Goal: Participate in discussion: Engage in conversation with other users on a specific topic

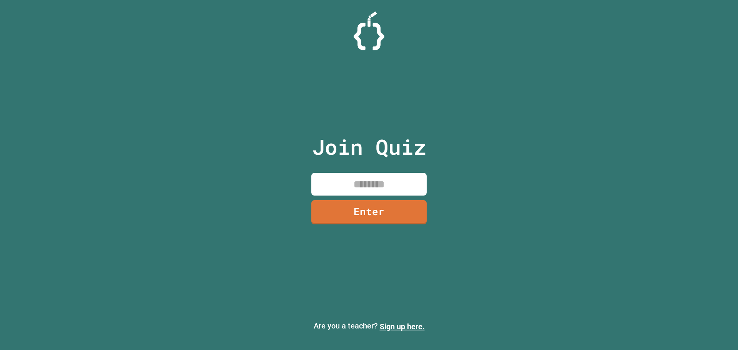
click at [362, 180] on input at bounding box center [368, 184] width 115 height 23
type input "********"
click at [381, 199] on div "Join Quiz ******** Enter" at bounding box center [370, 175] width 130 height 312
click at [389, 216] on link "Enter" at bounding box center [370, 211] width 110 height 25
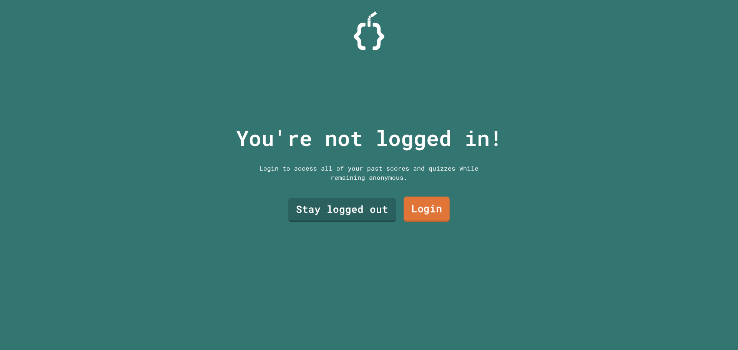
click at [445, 200] on div "Stay logged out Login" at bounding box center [369, 210] width 169 height 32
click at [335, 210] on link "Stay logged out" at bounding box center [342, 208] width 98 height 25
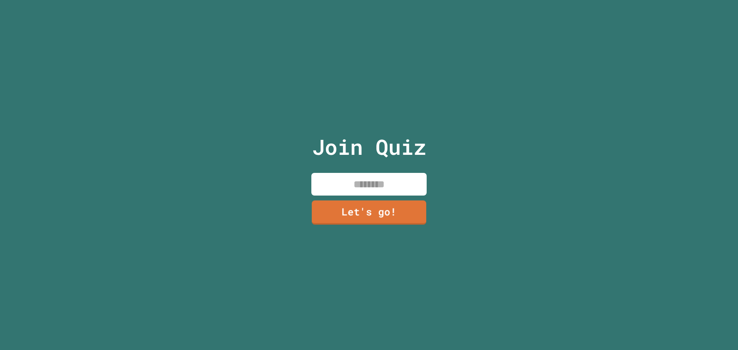
click at [337, 185] on input at bounding box center [368, 184] width 115 height 23
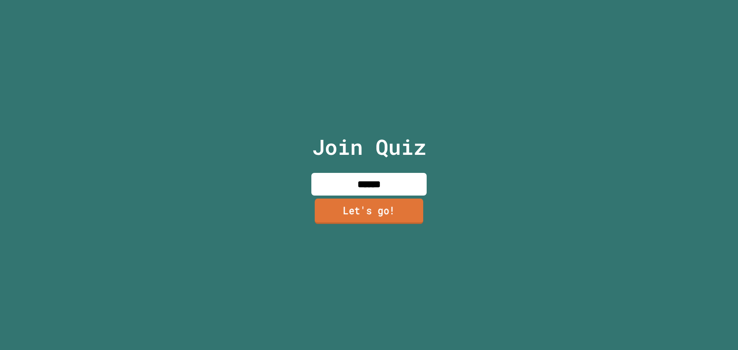
type input "******"
click at [344, 199] on link "Let's go!" at bounding box center [369, 211] width 108 height 25
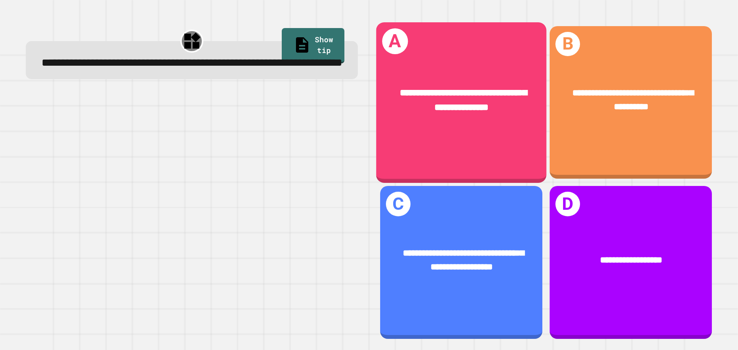
click at [482, 108] on span "**********" at bounding box center [463, 100] width 127 height 24
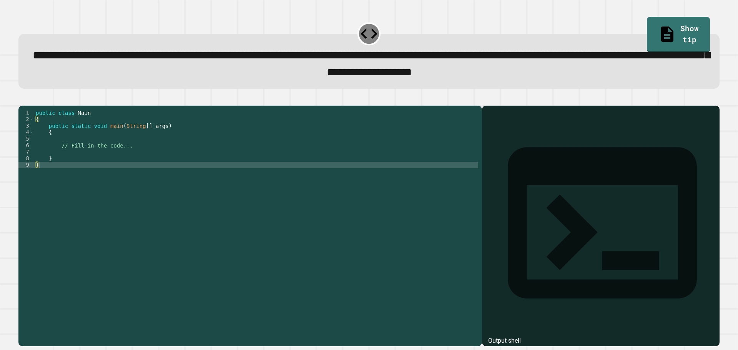
click at [136, 158] on div "public class Main { public static void main ( String [ ] args ) { // Fill in th…" at bounding box center [256, 218] width 444 height 216
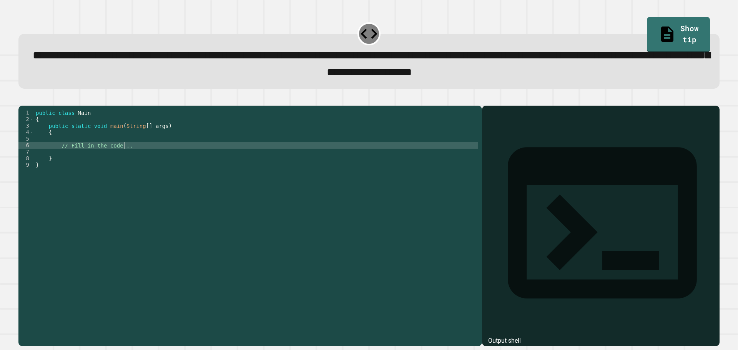
type textarea "**********"
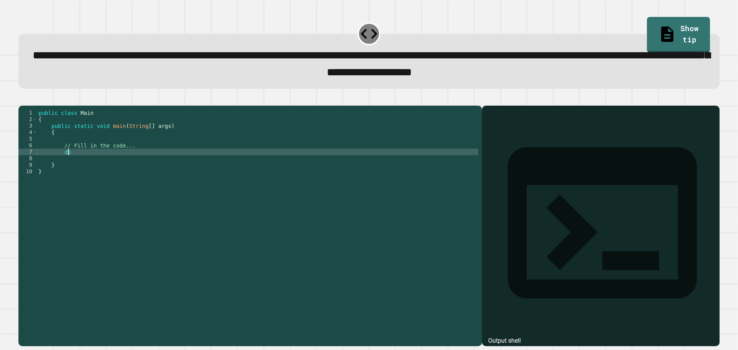
scroll to position [0, 2]
type textarea "*"
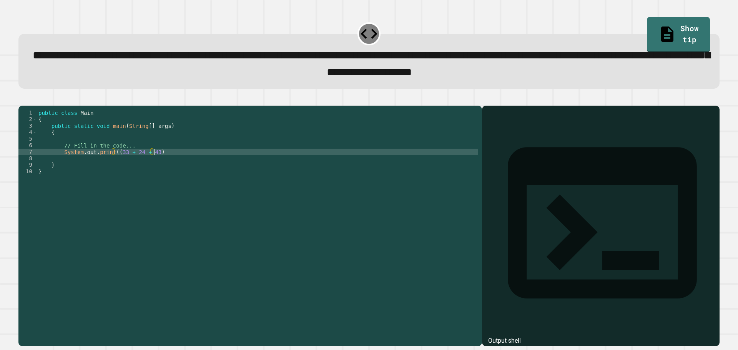
click at [154, 163] on div "public class Main { public static void main ( String [ ] args ) { // Fill in th…" at bounding box center [257, 218] width 441 height 216
click at [211, 166] on div "public class Main { public static void main ( String [ ] args ) { // Fill in th…" at bounding box center [257, 218] width 441 height 216
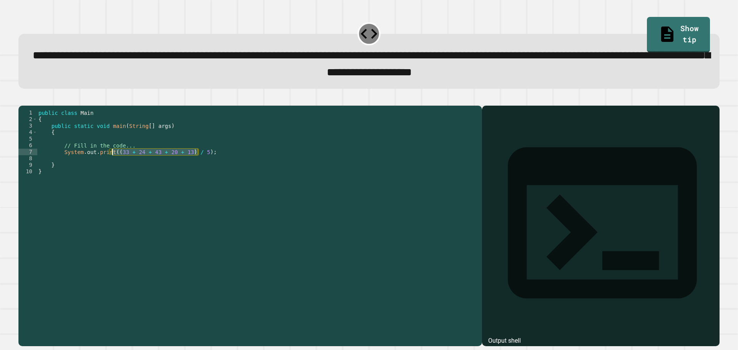
drag, startPoint x: 198, startPoint y: 163, endPoint x: 112, endPoint y: 165, distance: 85.8
click at [112, 165] on div "public class Main { public static void main ( String [ ] args ) { // Fill in th…" at bounding box center [257, 218] width 441 height 216
click at [193, 163] on div "public class Main { public static void main ( String [ ] args ) { // Fill in th…" at bounding box center [257, 211] width 441 height 203
drag, startPoint x: 195, startPoint y: 163, endPoint x: 114, endPoint y: 165, distance: 81.2
click at [114, 165] on div "public class Main { public static void main ( String [ ] args ) { // Fill in th…" at bounding box center [257, 218] width 441 height 216
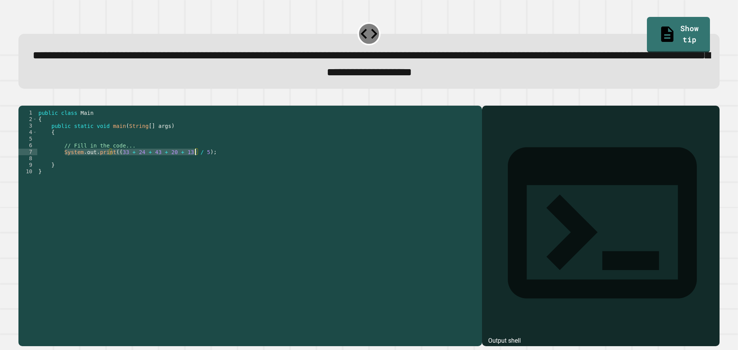
drag, startPoint x: 64, startPoint y: 164, endPoint x: 201, endPoint y: 162, distance: 136.9
click at [201, 162] on div "public class Main { public static void main ( String [ ] args ) { // Fill in th…" at bounding box center [257, 218] width 441 height 216
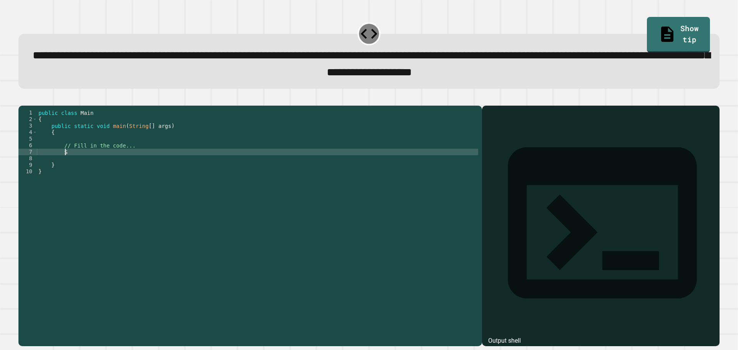
type textarea "*"
paste textarea "**********"
type textarea "**********"
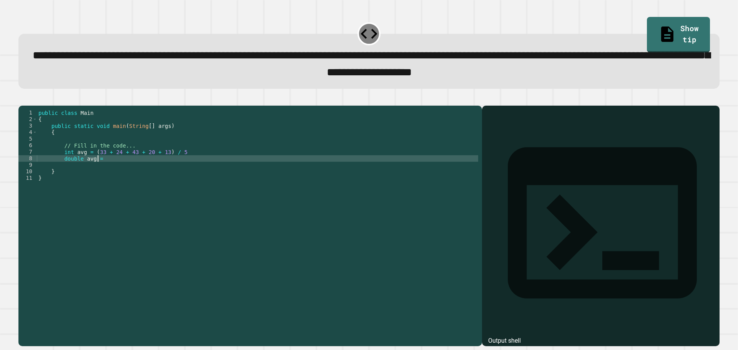
scroll to position [0, 4]
paste textarea "**********"
click at [201, 162] on div "public class Main { public static void main ( String [ ] args ) { // Fill in th…" at bounding box center [257, 218] width 441 height 216
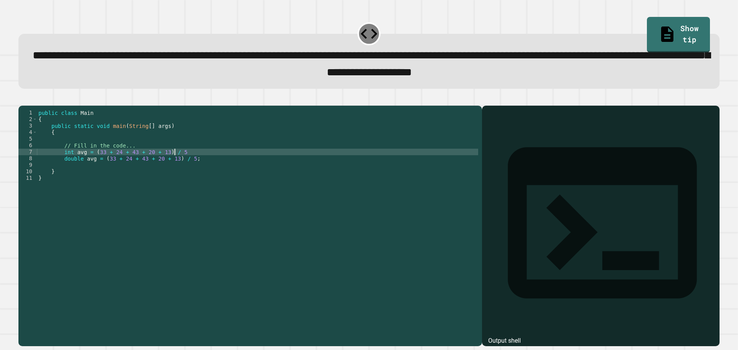
scroll to position [0, 10]
click at [207, 174] on div "public class Main { public static void main ( String [ ] args ) { // Fill in th…" at bounding box center [257, 218] width 441 height 216
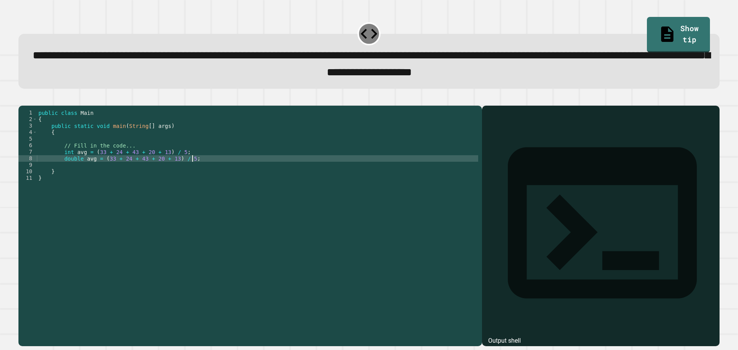
type textarea "**********"
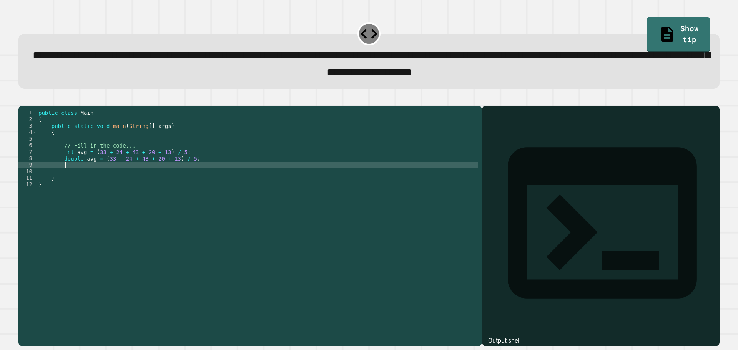
type textarea "*"
click at [92, 173] on div "public class Main { public static void main ( String [ ] args ) { // Fill in th…" at bounding box center [257, 218] width 441 height 216
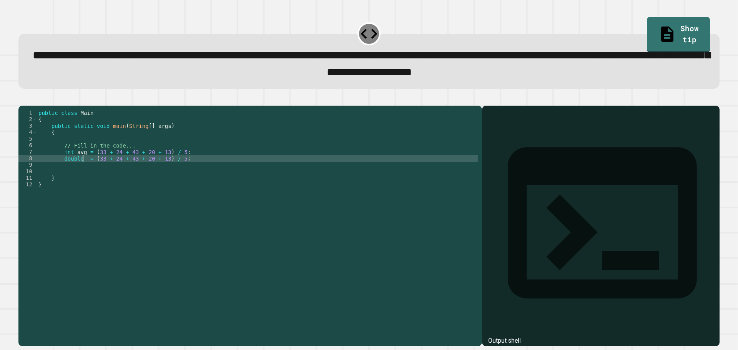
type textarea "**********"
click at [220, 175] on div "public class Main { public static void main ( String [ ] args ) { // Fill in th…" at bounding box center [257, 218] width 441 height 216
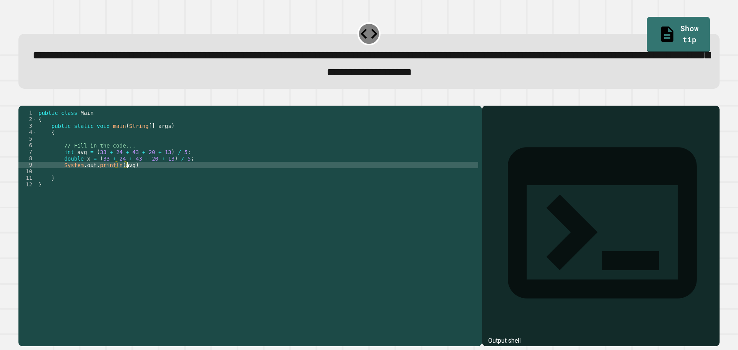
scroll to position [0, 6]
type textarea "**********"
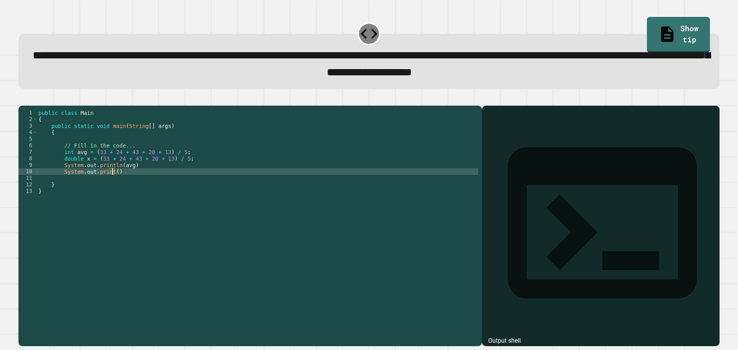
scroll to position [0, 5]
click at [29, 105] on icon "button" at bounding box center [27, 103] width 4 height 5
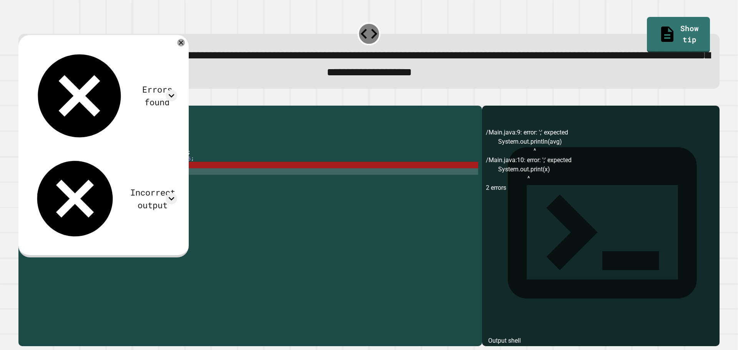
click at [155, 181] on div "public class Main { public static void main ( String [ ] args ) { // Fill in th…" at bounding box center [257, 218] width 441 height 216
click at [153, 177] on div "public class Main { public static void main ( String [ ] args ) { // Fill in th…" at bounding box center [257, 218] width 441 height 216
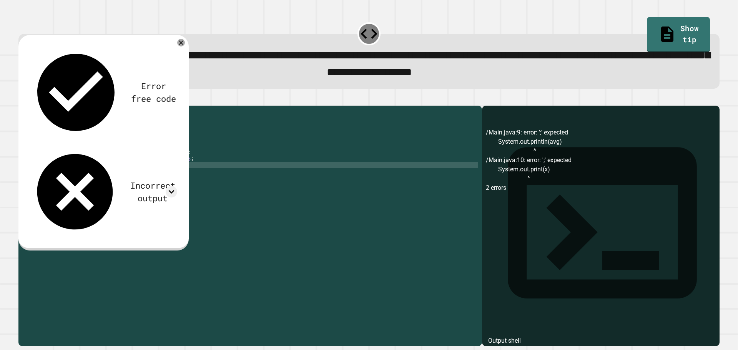
click at [125, 183] on div "public class Main { public static void main ( String [ ] args ) { // Fill in th…" at bounding box center [257, 218] width 441 height 216
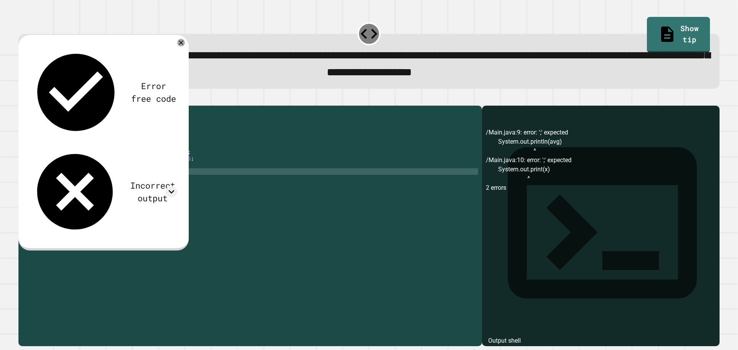
click at [22, 99] on button "button" at bounding box center [22, 99] width 0 height 0
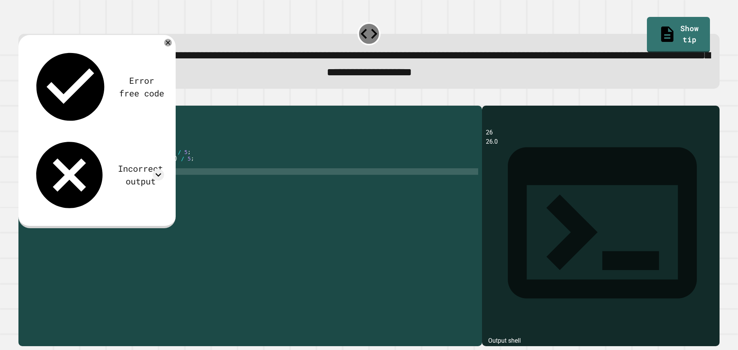
click at [127, 185] on div "public class Main { public static void main ( String [ ] args ) { // Fill in th…" at bounding box center [257, 218] width 441 height 216
click at [166, 45] on icon at bounding box center [167, 42] width 9 height 9
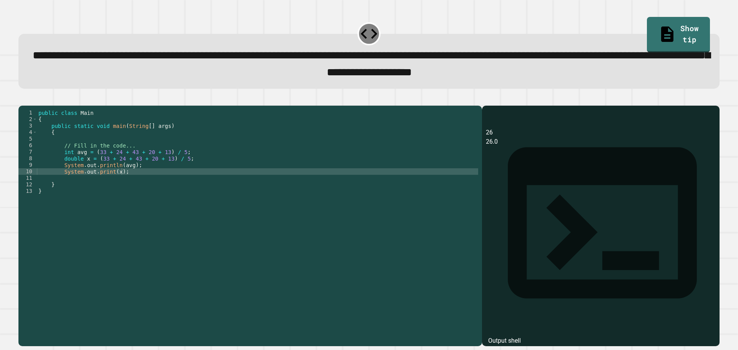
click at [95, 185] on div "public class Main { public static void main ( String [ ] args ) { // Fill in th…" at bounding box center [257, 218] width 441 height 216
click at [22, 99] on icon "button" at bounding box center [22, 99] width 0 height 0
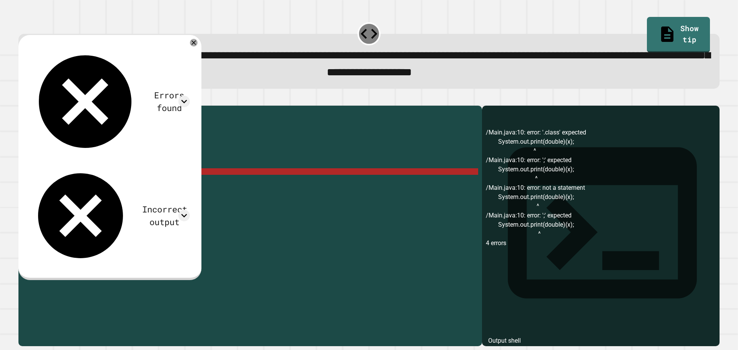
click at [110, 185] on div "public class Main { public static void main ( String [ ] args ) { // Fill in th…" at bounding box center [257, 218] width 441 height 216
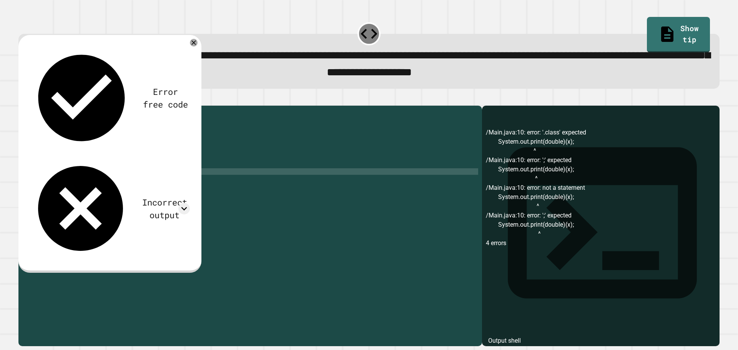
scroll to position [0, 5]
click at [145, 185] on div "public class Main { public static void main ( String [ ] args ) { // Fill in th…" at bounding box center [257, 218] width 441 height 216
click at [22, 99] on icon "button" at bounding box center [22, 99] width 0 height 0
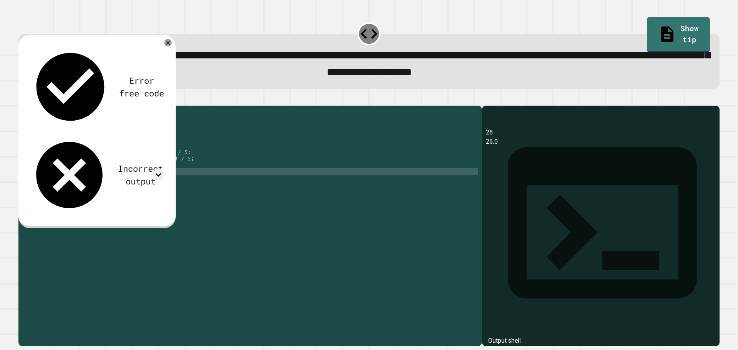
click at [143, 184] on div "public class Main { public static void main ( String [ ] args ) { // Fill in th…" at bounding box center [257, 218] width 441 height 216
click at [167, 45] on icon at bounding box center [167, 42] width 9 height 9
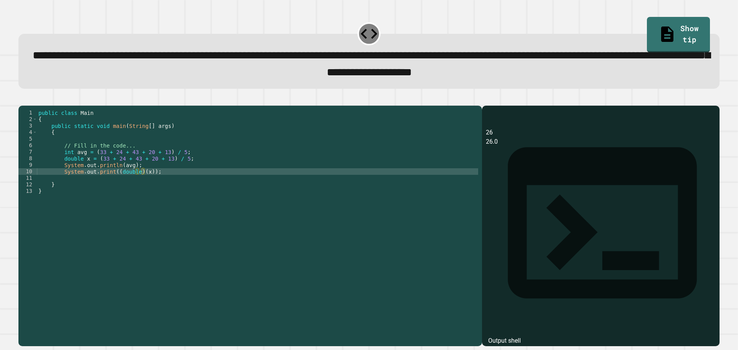
click at [21, 100] on div at bounding box center [368, 101] width 701 height 9
click at [22, 99] on icon "button" at bounding box center [22, 99] width 0 height 0
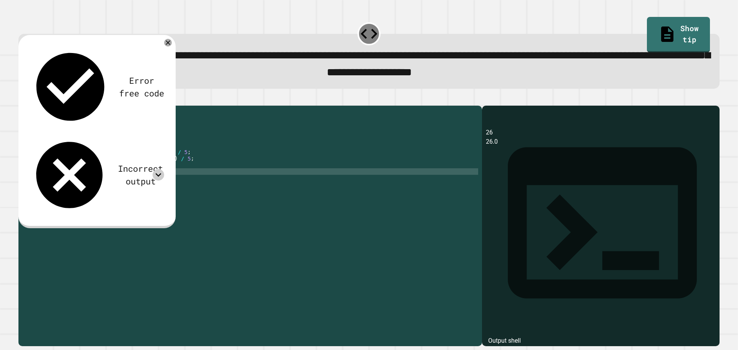
click at [162, 169] on icon at bounding box center [159, 175] width 12 height 12
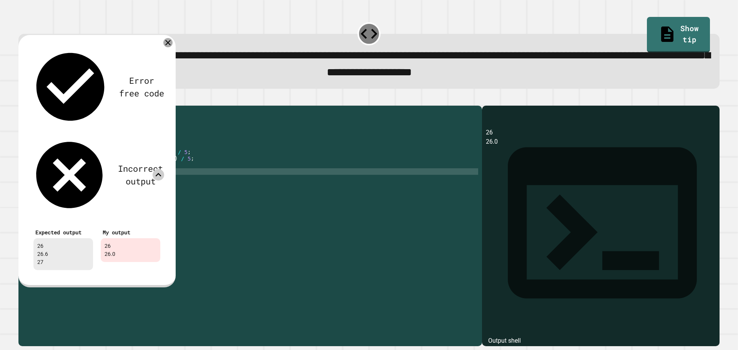
click at [168, 47] on icon at bounding box center [167, 42] width 9 height 9
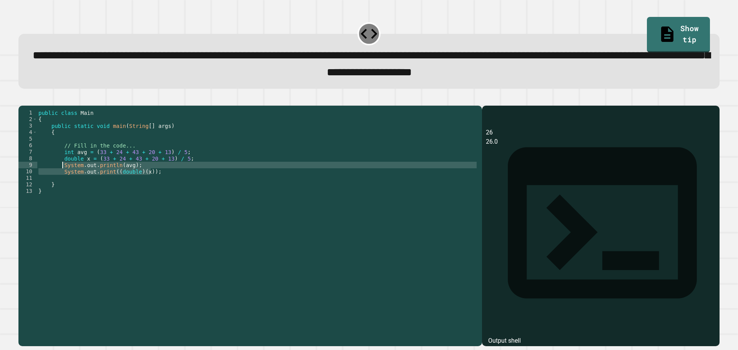
drag, startPoint x: 154, startPoint y: 185, endPoint x: 62, endPoint y: 179, distance: 92.9
click at [62, 179] on div "public class Main { public static void main ( String [ ] args ) { // Fill in th…" at bounding box center [257, 218] width 441 height 216
click at [149, 180] on div "public class Main { public static void main ( String [ ] args ) { // Fill in th…" at bounding box center [257, 211] width 441 height 203
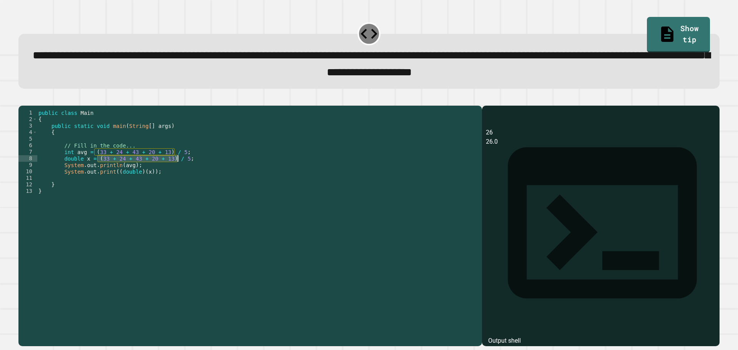
drag, startPoint x: 97, startPoint y: 170, endPoint x: 177, endPoint y: 170, distance: 80.0
click at [177, 170] on div "public class Main { public static void main ( String [ ] args ) { // Fill in th…" at bounding box center [257, 218] width 441 height 216
click at [140, 185] on div "public class Main { public static void main ( String [ ] args ) { // Fill in th…" at bounding box center [257, 218] width 441 height 216
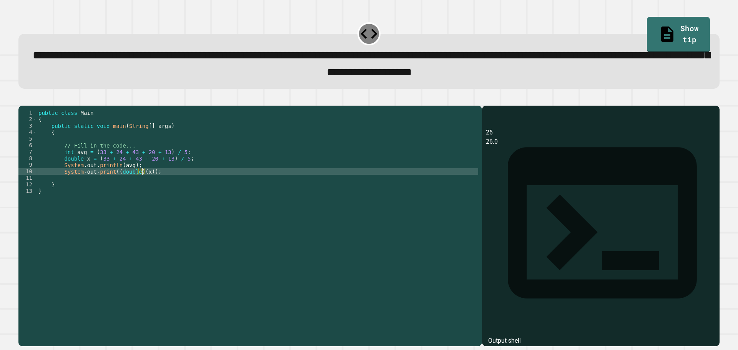
click at [142, 185] on div "public class Main { public static void main ( String [ ] args ) { // Fill in th…" at bounding box center [257, 218] width 441 height 216
paste textarea "**********"
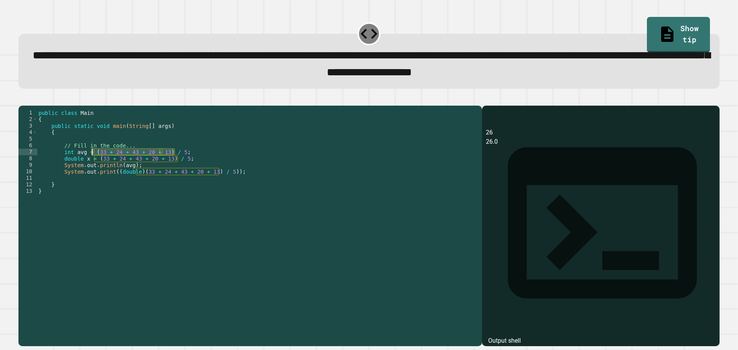
drag, startPoint x: 175, startPoint y: 166, endPoint x: 92, endPoint y: 164, distance: 83.5
click at [92, 164] on div "public class Main { public static void main ( String [ ] args ) { // Fill in th…" at bounding box center [257, 218] width 441 height 216
click at [126, 180] on div "public class Main { public static void main ( String [ ] args ) { // Fill in th…" at bounding box center [257, 218] width 441 height 216
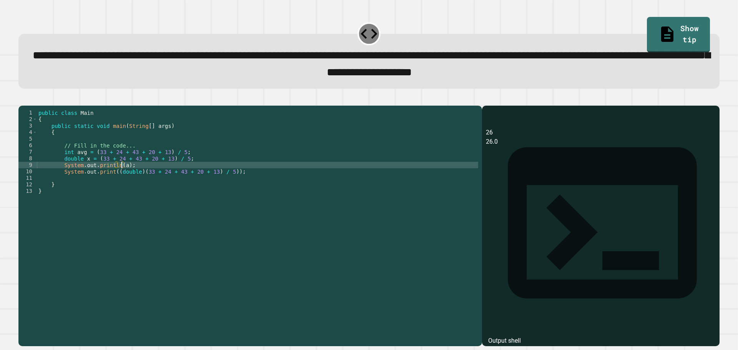
scroll to position [0, 6]
paste textarea "**********"
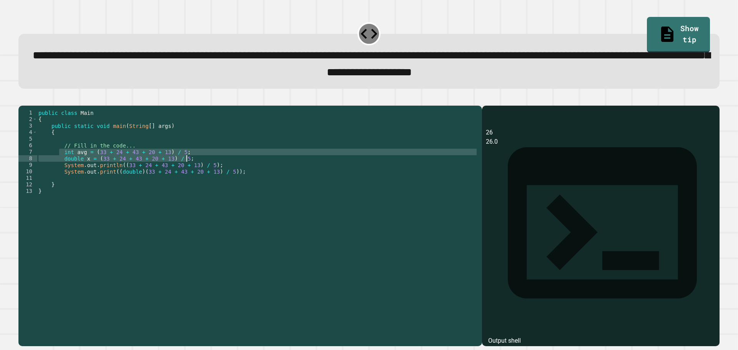
drag, startPoint x: 61, startPoint y: 166, endPoint x: 205, endPoint y: 168, distance: 144.6
click at [205, 168] on div "public class Main { public static void main ( String [ ] args ) { // Fill in th…" at bounding box center [257, 218] width 441 height 216
type textarea "**********"
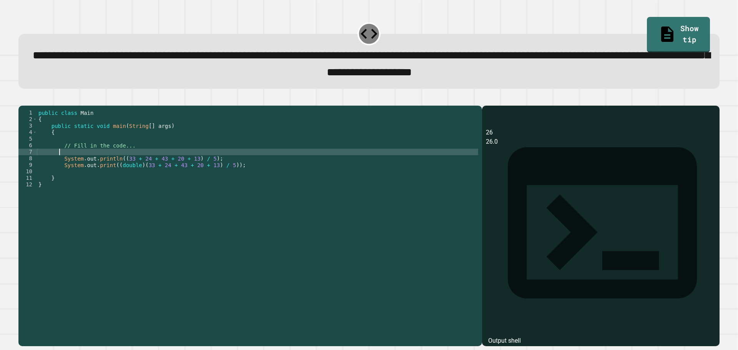
scroll to position [0, 1]
click at [238, 176] on div "public class Main { public static void main ( String [ ] args ) { // Fill in th…" at bounding box center [257, 218] width 441 height 216
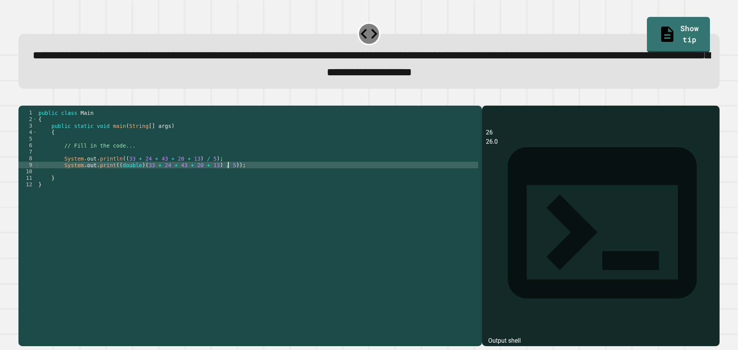
type textarea "**********"
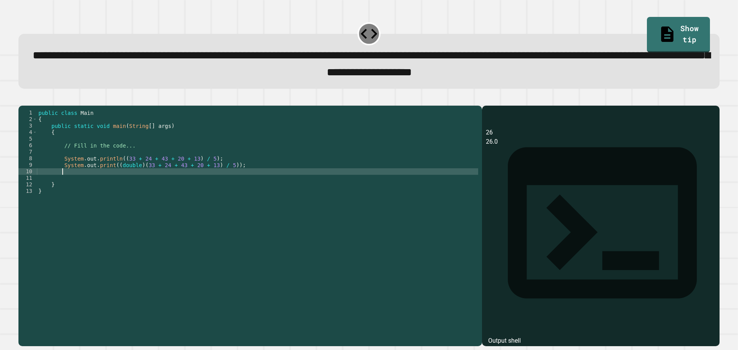
click at [108, 178] on div "public class Main { public static void main ( String [ ] args ) { // Fill in th…" at bounding box center [257, 218] width 441 height 216
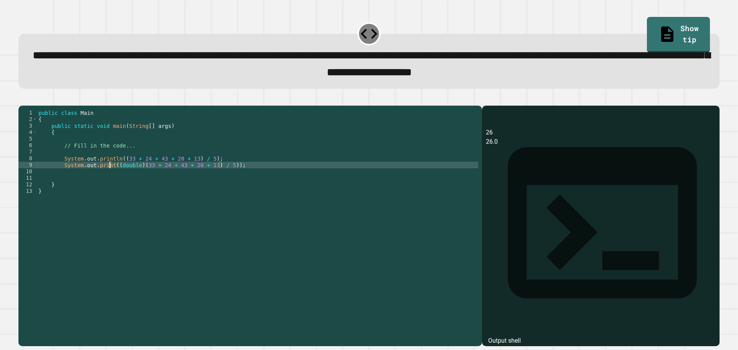
scroll to position [0, 5]
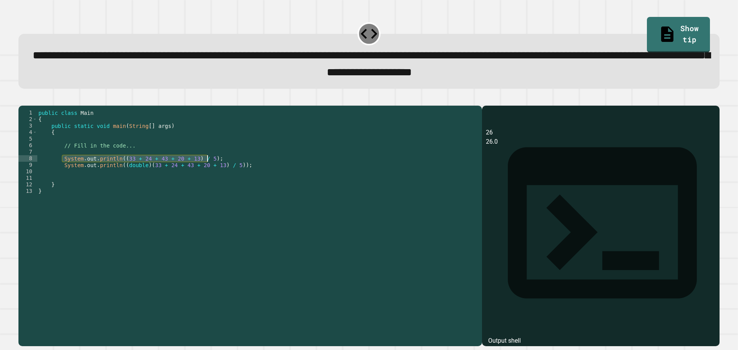
drag, startPoint x: 62, startPoint y: 170, endPoint x: 207, endPoint y: 168, distance: 145.4
click at [207, 168] on div "public class Main { public static void main ( String [ ] args ) { // Fill in th…" at bounding box center [257, 218] width 441 height 216
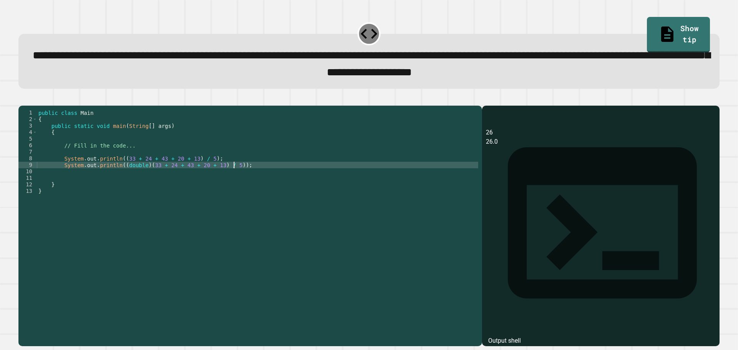
click at [250, 180] on div "public class Main { public static void main ( String [ ] args ) { // Fill in th…" at bounding box center [257, 218] width 441 height 216
type textarea "**********"
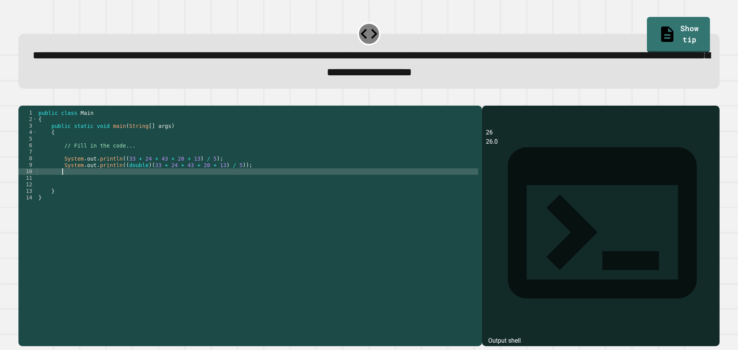
paste textarea "**********"
click at [118, 184] on div "public class Main { public static void main ( String [ ] args ) { // Fill in th…" at bounding box center [257, 218] width 441 height 216
click at [203, 184] on div "public class Main { public static void main ( String [ ] args ) { // Fill in th…" at bounding box center [257, 218] width 441 height 216
click at [203, 185] on div "public class Main { public static void main ( String [ ] args ) { // Fill in th…" at bounding box center [257, 218] width 441 height 216
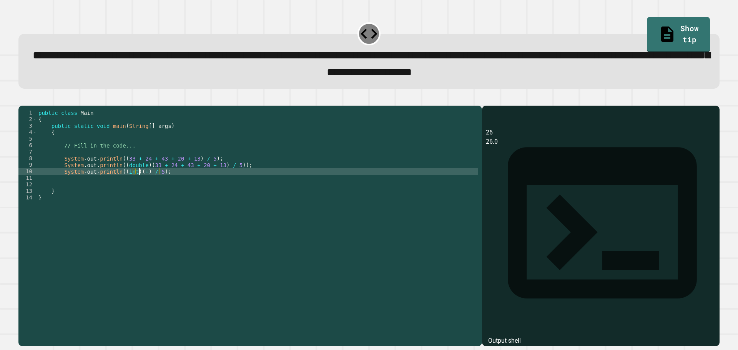
scroll to position [0, 7]
click at [198, 181] on div "public class Main { public static void main ( String [ ] args ) { // Fill in th…" at bounding box center [257, 211] width 441 height 203
click at [196, 183] on div "public class Main { public static void main ( String [ ] args ) { // Fill in th…" at bounding box center [257, 218] width 441 height 216
click at [200, 185] on div "public class Main { public static void main ( String [ ] args ) { // Fill in th…" at bounding box center [257, 218] width 441 height 216
click at [244, 209] on div "public class Main { public static void main ( String [ ] args ) { // Fill in th…" at bounding box center [257, 218] width 441 height 216
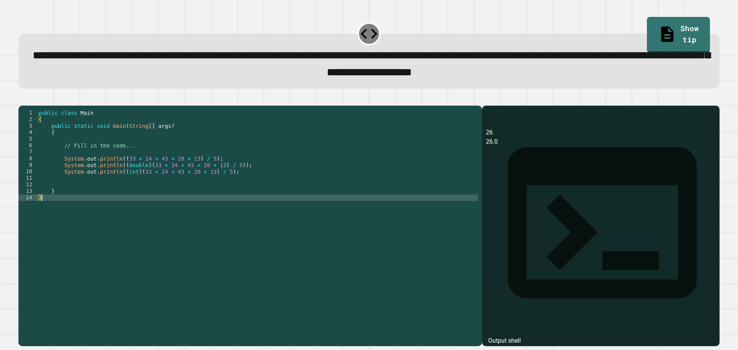
scroll to position [0, 0]
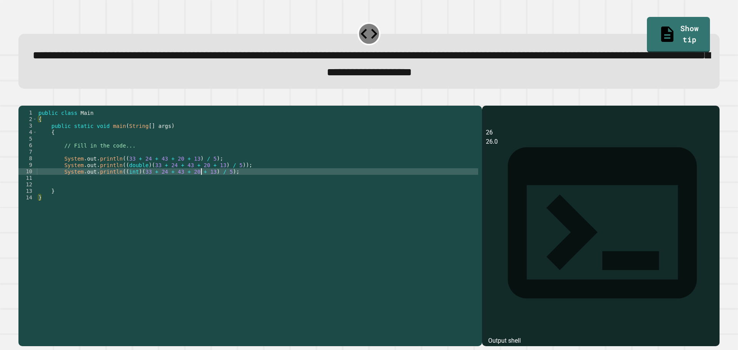
click at [201, 185] on div "public class Main { public static void main ( String [ ] args ) { // Fill in th…" at bounding box center [257, 218] width 441 height 216
click at [22, 99] on button "button" at bounding box center [22, 99] width 0 height 0
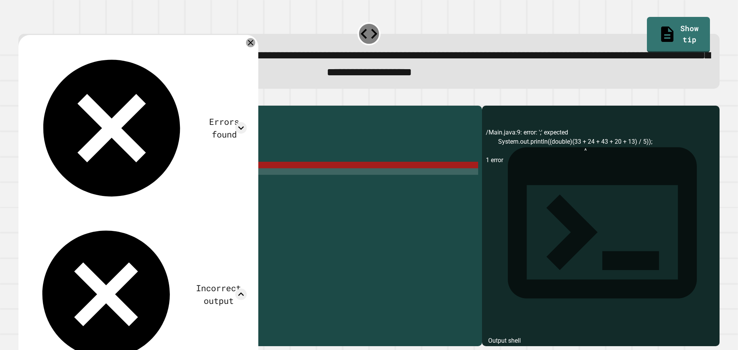
click at [255, 47] on icon at bounding box center [250, 42] width 9 height 9
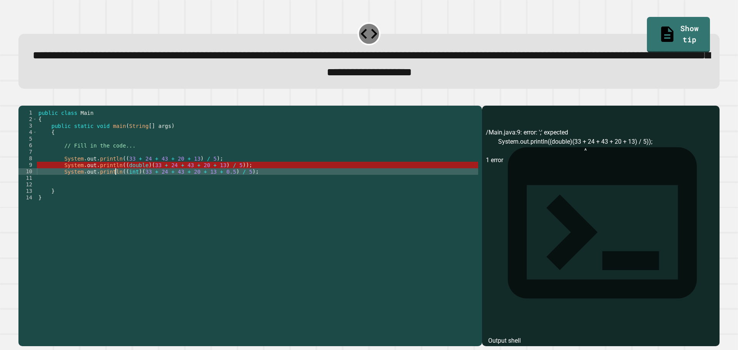
click at [114, 184] on div "public class Main { public static void main ( String [ ] args ) { // Fill in th…" at bounding box center [257, 218] width 441 height 216
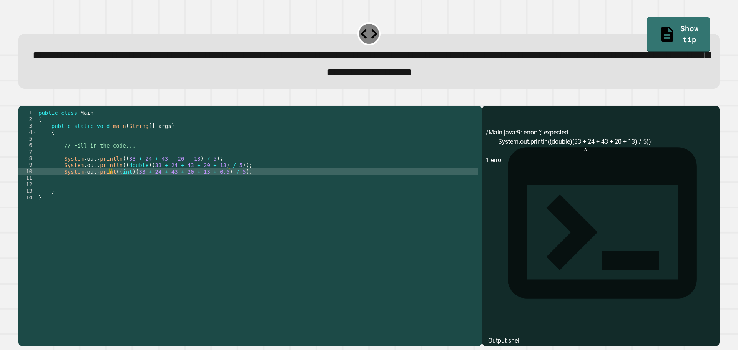
click at [22, 99] on icon "button" at bounding box center [22, 99] width 0 height 0
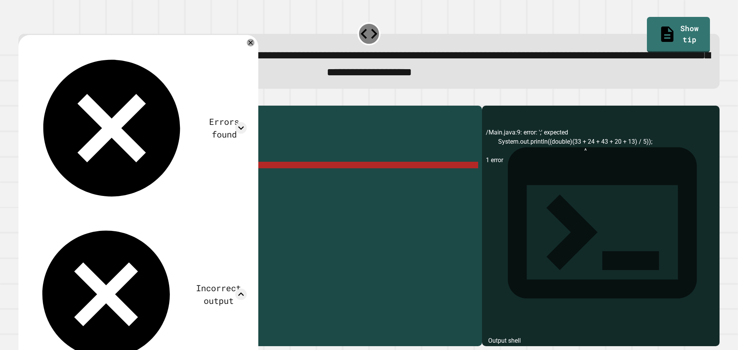
click at [157, 178] on div "public class Main { public static void main ( String [ ] args ) { // Fill in th…" at bounding box center [257, 218] width 441 height 216
click at [155, 178] on div "public class Main { public static void main ( String [ ] args ) { // Fill in th…" at bounding box center [257, 218] width 441 height 216
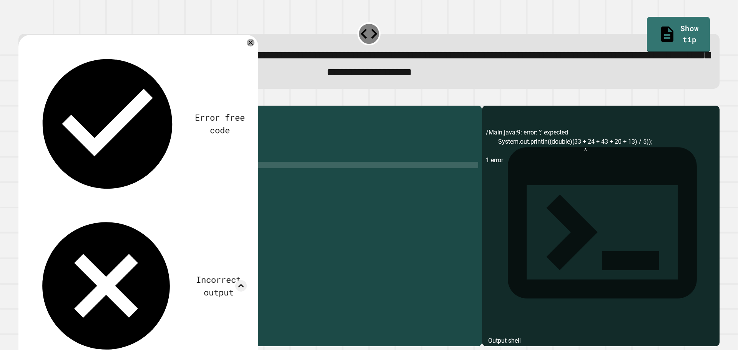
click at [157, 177] on div "public class Main { public static void main ( String [ ] args ) { // Fill in th…" at bounding box center [257, 218] width 441 height 216
click at [161, 177] on div "public class Main { public static void main ( String [ ] args ) { // Fill in th…" at bounding box center [257, 218] width 441 height 216
click at [166, 178] on div "public class Main { public static void main ( String [ ] args ) { // Fill in th…" at bounding box center [257, 218] width 441 height 216
click at [171, 178] on div "public class Main { public static void main ( String [ ] args ) { // Fill in th…" at bounding box center [257, 218] width 441 height 216
click at [175, 178] on div "public class Main { public static void main ( String [ ] args ) { // Fill in th…" at bounding box center [257, 218] width 441 height 216
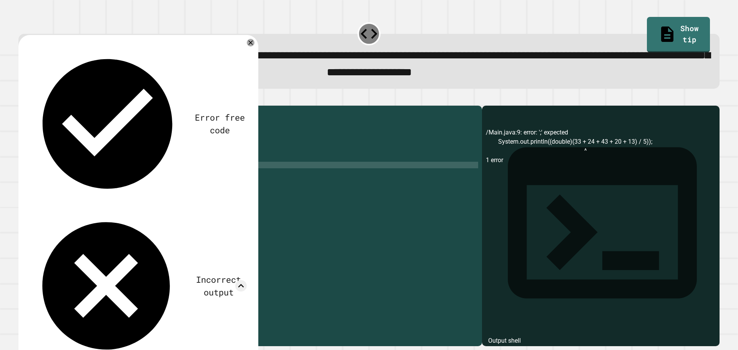
scroll to position [0, 12]
click at [178, 179] on div "public class Main { public static void main ( String [ ] args ) { // Fill in th…" at bounding box center [257, 218] width 441 height 216
click at [180, 179] on div "public class Main { public static void main ( String [ ] args ) { // Fill in th…" at bounding box center [257, 218] width 441 height 216
click at [185, 178] on div "public class Main { public static void main ( String [ ] args ) { // Fill in th…" at bounding box center [257, 218] width 441 height 216
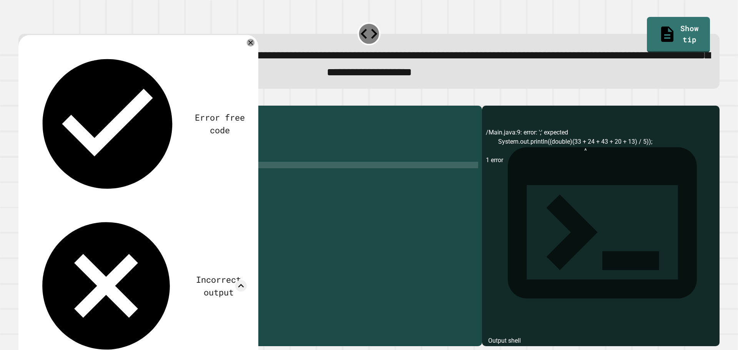
click at [255, 46] on icon at bounding box center [251, 42] width 8 height 8
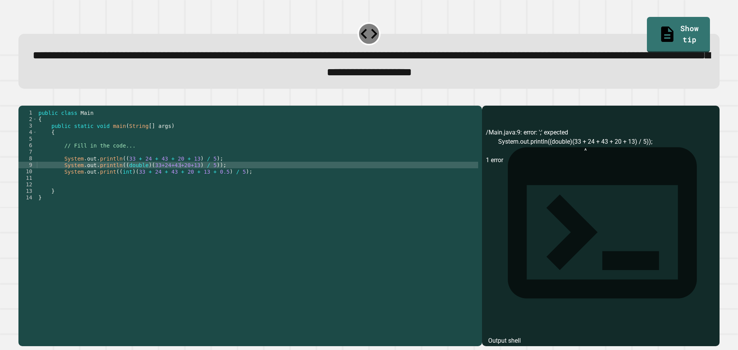
click at [39, 103] on div at bounding box center [368, 101] width 701 height 9
click at [22, 99] on button "button" at bounding box center [22, 99] width 0 height 0
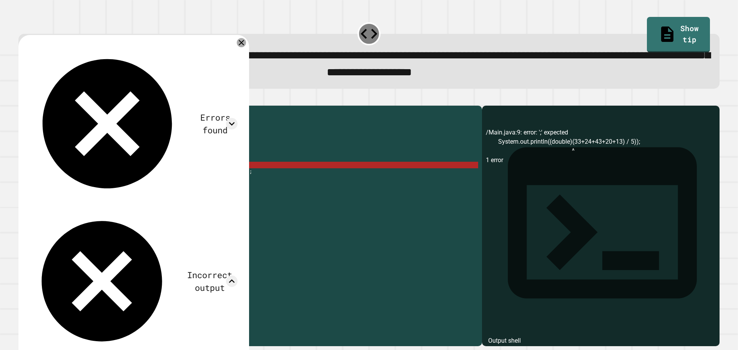
click at [246, 47] on icon at bounding box center [241, 42] width 9 height 9
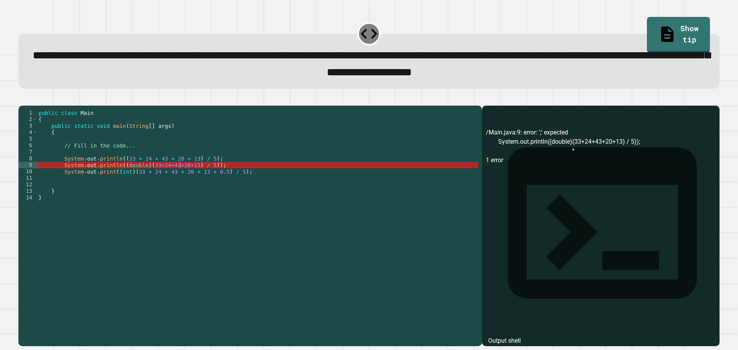
click at [150, 176] on div "public class Main { public static void main ( String [ ] args ) { // Fill in th…" at bounding box center [257, 218] width 441 height 216
click at [118, 170] on div "public class Main { public static void main ( String [ ] args ) { // Fill in th…" at bounding box center [257, 218] width 441 height 216
click at [191, 177] on div "public class Main { public static void main ( String [ ] args ) { // Fill in th…" at bounding box center [257, 218] width 441 height 216
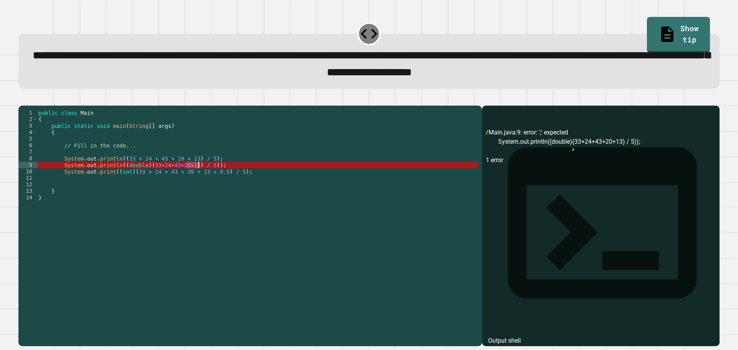
click at [191, 177] on div "public class Main { public static void main ( String [ ] args ) { // Fill in th…" at bounding box center [257, 218] width 441 height 216
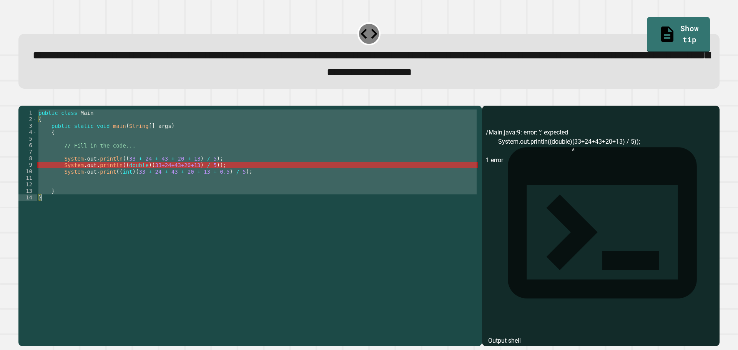
scroll to position [0, 1]
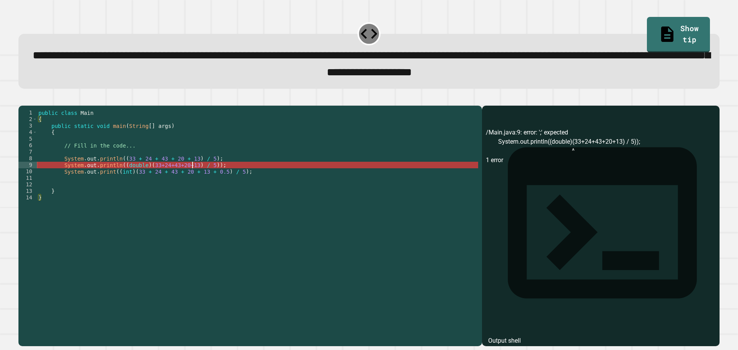
click at [191, 177] on div "public class Main { public static void main ( String [ ] args ) { // Fill in th…" at bounding box center [257, 218] width 441 height 216
click at [150, 177] on div "public class Main { public static void main ( String [ ] args ) { // Fill in th…" at bounding box center [257, 218] width 441 height 216
click at [213, 184] on div "public class Main { public static void main ( String [ ] args ) { // Fill in th…" at bounding box center [257, 218] width 441 height 216
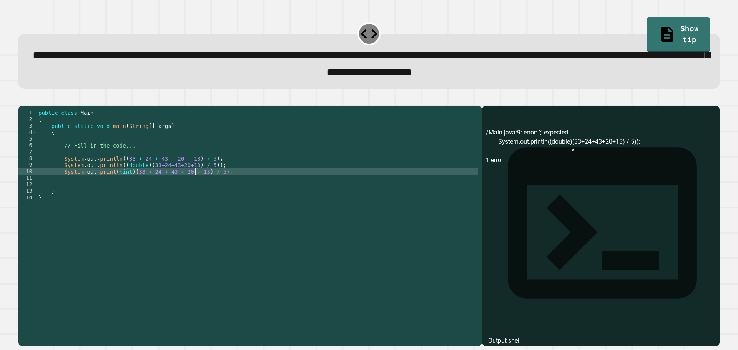
click at [22, 99] on button "button" at bounding box center [22, 99] width 0 height 0
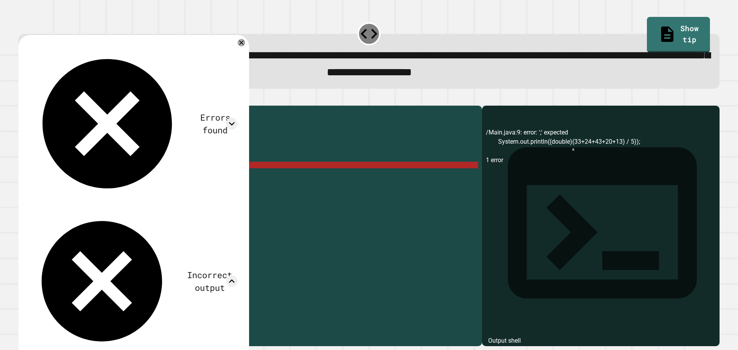
click at [151, 178] on div "public class Main { public static void main ( String [ ] args ) { // Fill in th…" at bounding box center [257, 218] width 441 height 216
click at [246, 44] on icon at bounding box center [241, 42] width 9 height 9
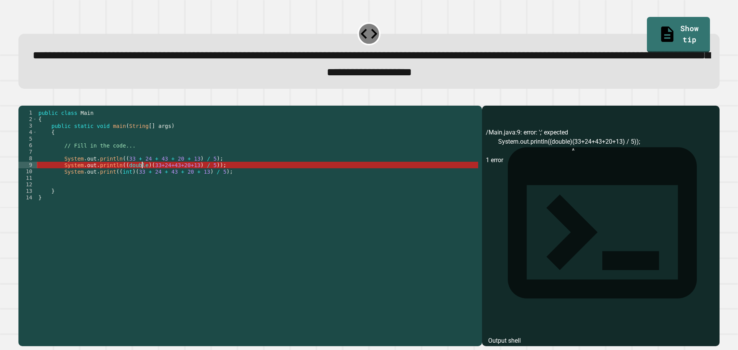
click at [141, 178] on div "public class Main { public static void main ( String [ ] args ) { // Fill in th…" at bounding box center [257, 218] width 441 height 216
click at [203, 177] on div "public class Main { public static void main ( String [ ] args ) { // Fill in th…" at bounding box center [257, 218] width 441 height 216
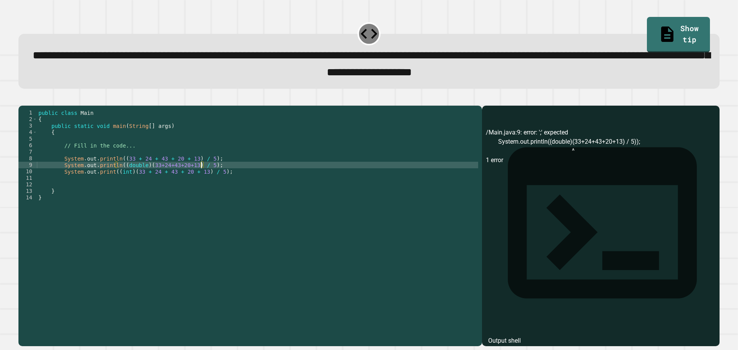
click at [22, 99] on icon "button" at bounding box center [22, 99] width 0 height 0
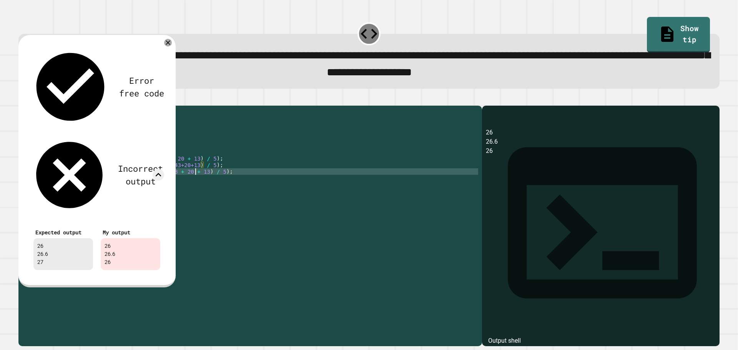
click at [194, 183] on div "public class Main { public static void main ( String [ ] args ) { // Fill in th…" at bounding box center [257, 218] width 441 height 216
drag, startPoint x: 172, startPoint y: 45, endPoint x: 166, endPoint y: 46, distance: 6.3
click at [171, 45] on div "Error free code 26 26.6 26 Incorrect output Expected output 26 26.6 27 My outpu…" at bounding box center [96, 161] width 157 height 253
click at [166, 46] on icon at bounding box center [167, 42] width 9 height 9
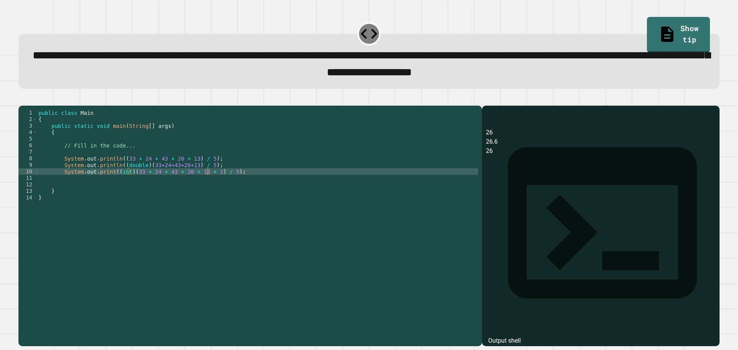
click at [22, 99] on icon "button" at bounding box center [22, 99] width 0 height 0
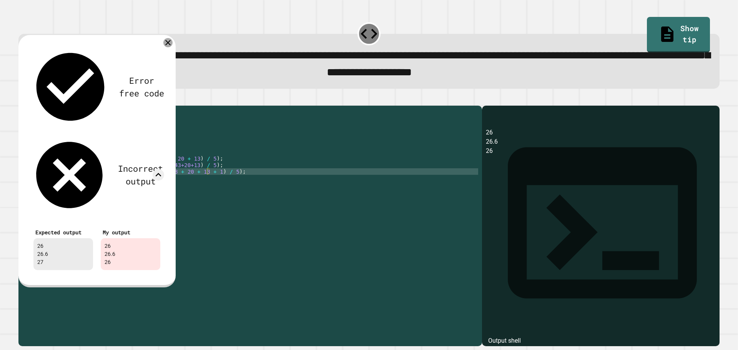
click at [166, 46] on icon at bounding box center [167, 42] width 9 height 9
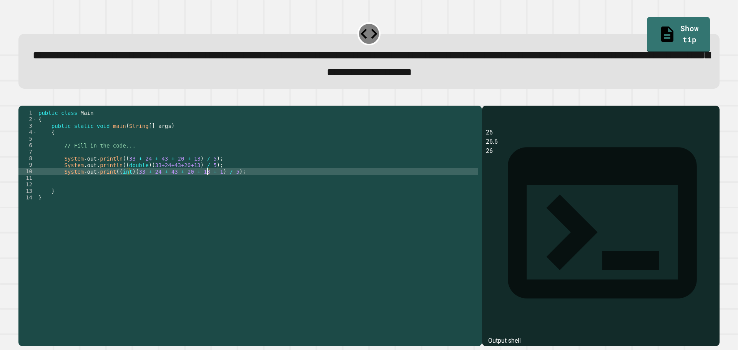
click at [208, 185] on div "public class Main { public static void main ( String [ ] args ) { // Fill in th…" at bounding box center [257, 218] width 441 height 216
click at [201, 186] on div "public class Main { public static void main ( String [ ] args ) { // Fill in th…" at bounding box center [257, 218] width 441 height 216
click at [213, 183] on div "public class Main { public static void main ( String [ ] args ) { // Fill in th…" at bounding box center [257, 218] width 441 height 216
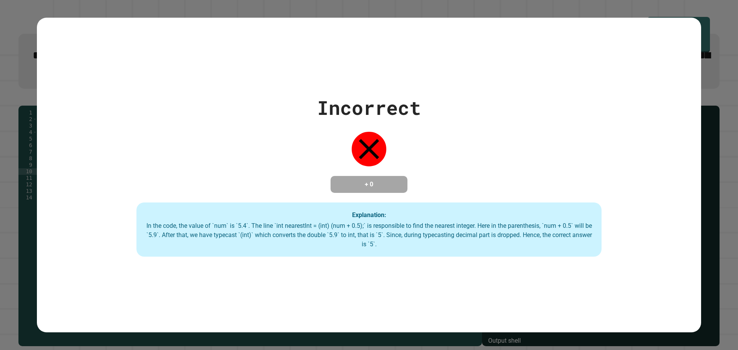
scroll to position [0, 15]
type textarea "**********"
click at [341, 25] on div "Incorrect + 0 Explanation: In the code, the value of `num` is `5.4`. The line `…" at bounding box center [369, 175] width 664 height 315
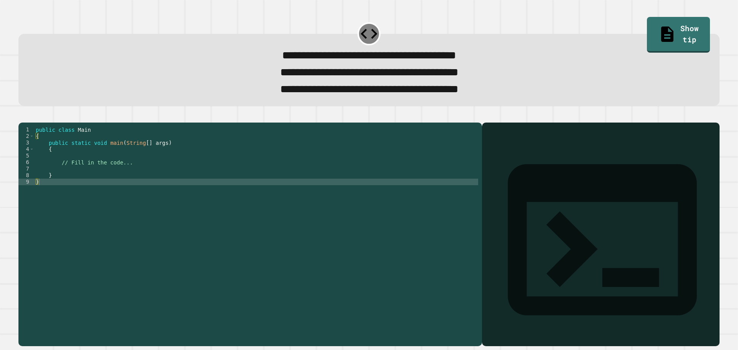
click at [147, 180] on div "public class Main { public static void main ( String [ ] args ) { // Fill in th…" at bounding box center [256, 225] width 444 height 196
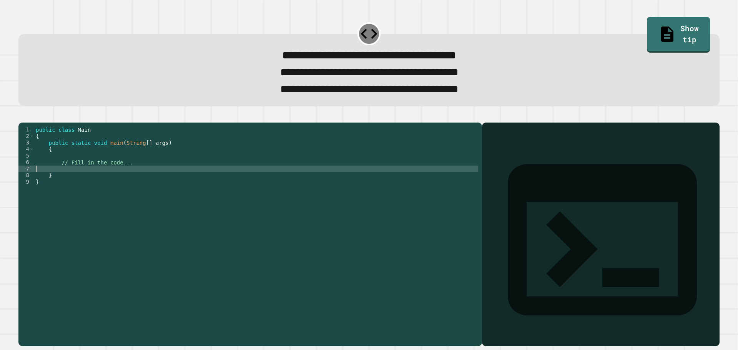
click at [146, 179] on div "public class Main { public static void main ( String [ ] args ) { // Fill in th…" at bounding box center [256, 225] width 444 height 196
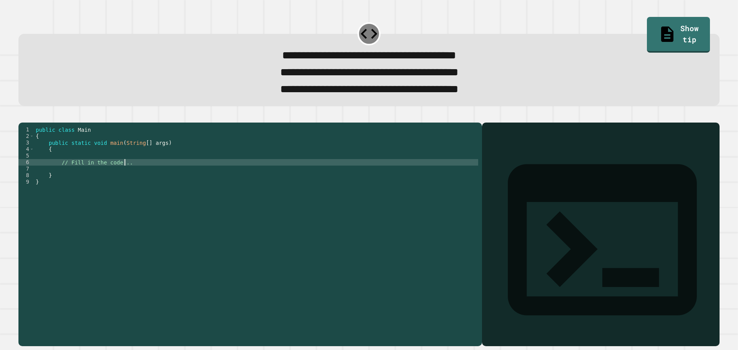
type textarea "**********"
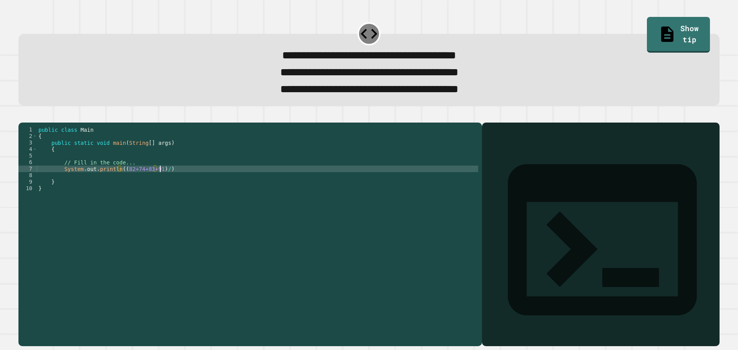
scroll to position [0, 8]
click at [153, 182] on div "public class Main { public static void main ( String [ ] args ) { // Fill in th…" at bounding box center [257, 225] width 441 height 196
click at [192, 179] on div "public class Main { public static void main ( String [ ] args ) { // Fill in th…" at bounding box center [257, 225] width 441 height 196
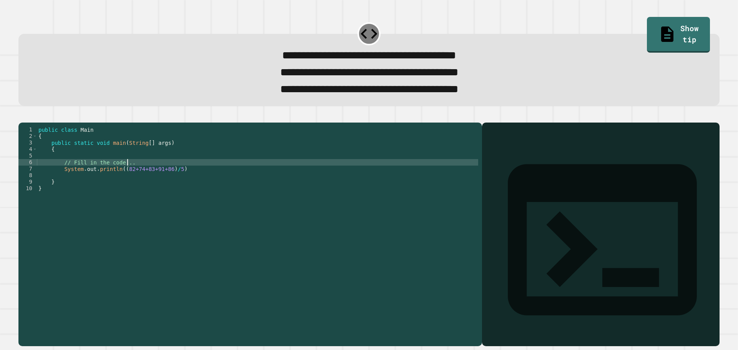
scroll to position [0, 6]
click at [193, 183] on div "public class Main { public static void main ( String [ ] args ) { // Fill in th…" at bounding box center [257, 225] width 441 height 196
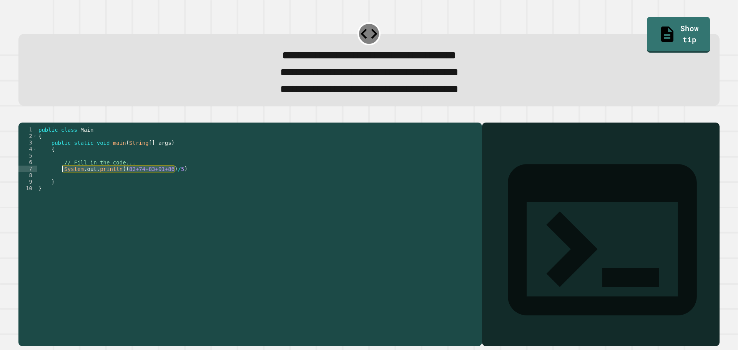
drag, startPoint x: 185, startPoint y: 185, endPoint x: 63, endPoint y: 184, distance: 121.9
click at [63, 184] on div "public class Main { public static void main ( String [ ] args ) { // Fill in th…" at bounding box center [257, 225] width 441 height 196
type textarea "**********"
click at [186, 182] on div "public class Main { public static void main ( String [ ] args ) { // Fill in th…" at bounding box center [257, 218] width 441 height 183
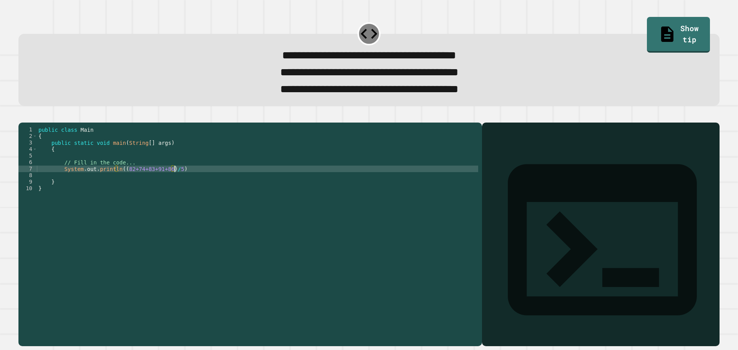
scroll to position [0, 1]
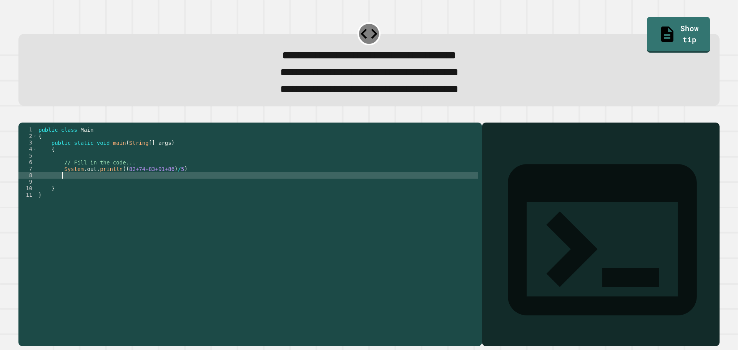
paste textarea "**********"
click at [117, 189] on div "public class Main { public static void main ( String [ ] args ) { // Fill in th…" at bounding box center [257, 225] width 441 height 196
click at [195, 189] on div "public class Main { public static void main ( String [ ] args ) { // Fill in th…" at bounding box center [257, 225] width 441 height 196
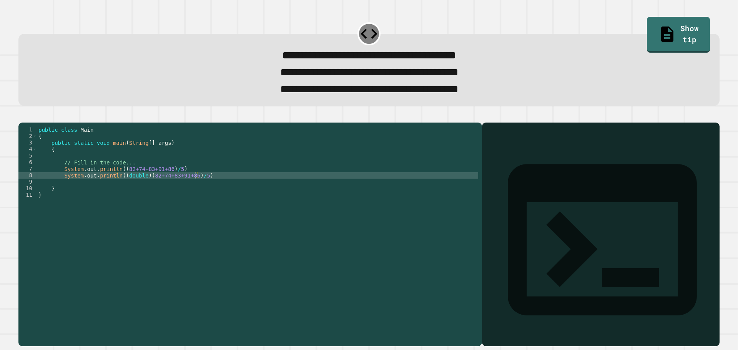
click at [22, 116] on icon "button" at bounding box center [22, 116] width 0 height 0
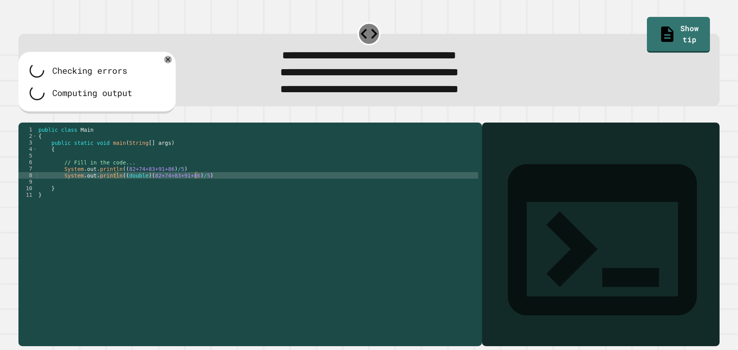
click at [228, 194] on div "public class Main { public static void main ( String [ ] args ) { // Fill in th…" at bounding box center [257, 225] width 441 height 196
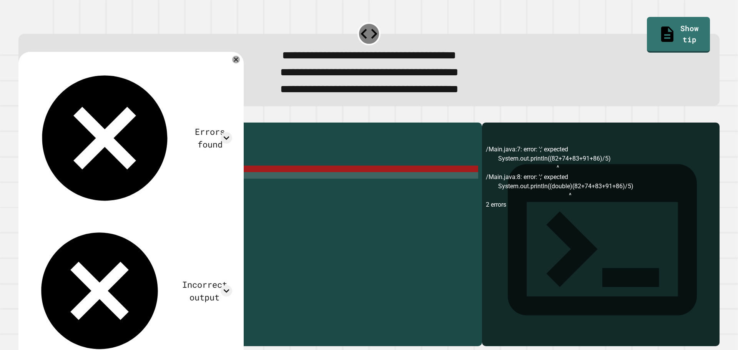
click at [221, 190] on div "public class Main { public static void main ( String [ ] args ) { // Fill in th…" at bounding box center [257, 225] width 441 height 196
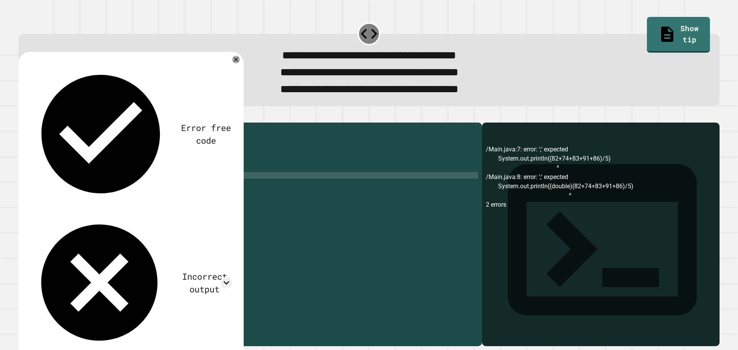
click at [184, 180] on div "public class Main { public static void main ( String [ ] args ) { // Fill in th…" at bounding box center [257, 225] width 441 height 196
type textarea "**********"
click at [22, 116] on icon "button" at bounding box center [22, 116] width 0 height 0
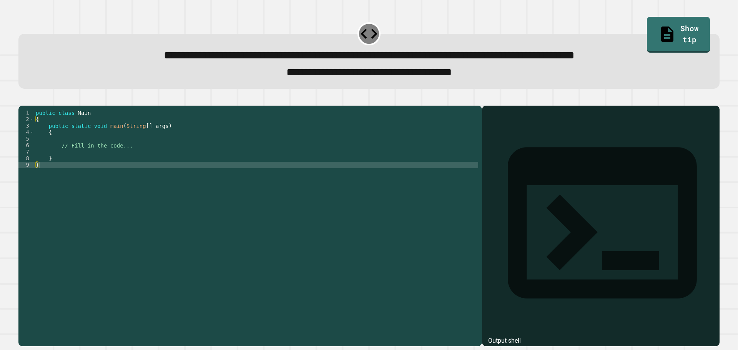
click at [155, 160] on div "public class Main { public static void main ( String [ ] args ) { // Fill in th…" at bounding box center [256, 218] width 444 height 216
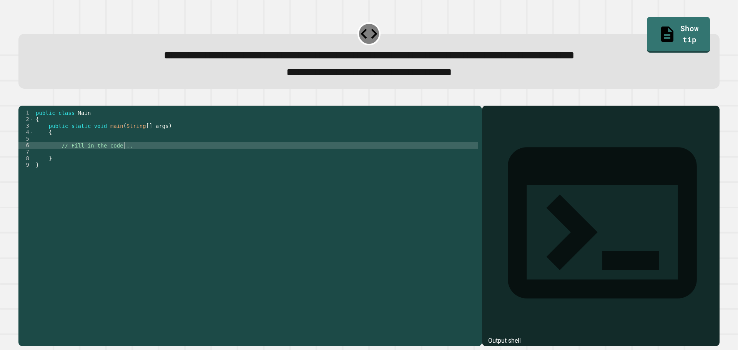
type textarea "**********"
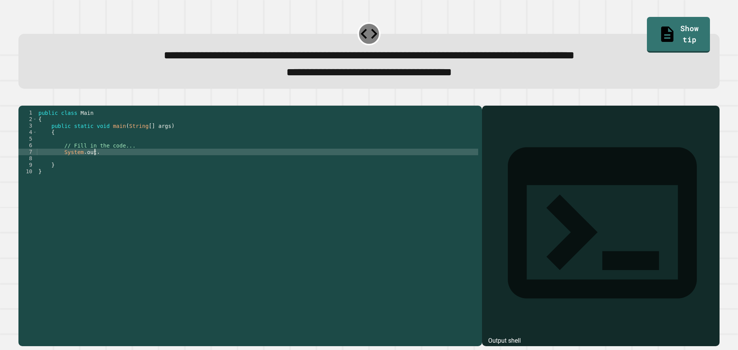
scroll to position [0, 3]
type textarea "**********"
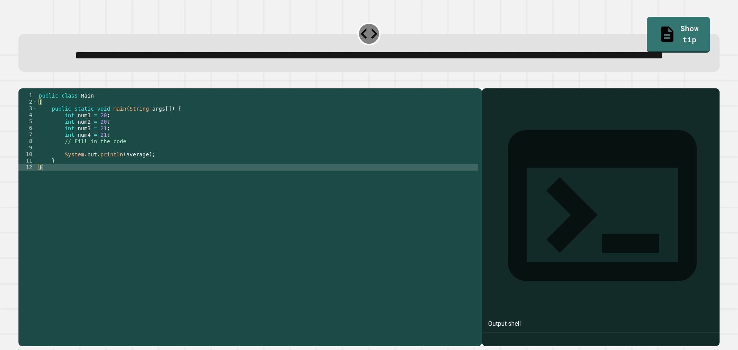
click at [155, 186] on div "public class Main { public static void main ( String args [ ]) { int num1 = 20 …" at bounding box center [257, 200] width 441 height 216
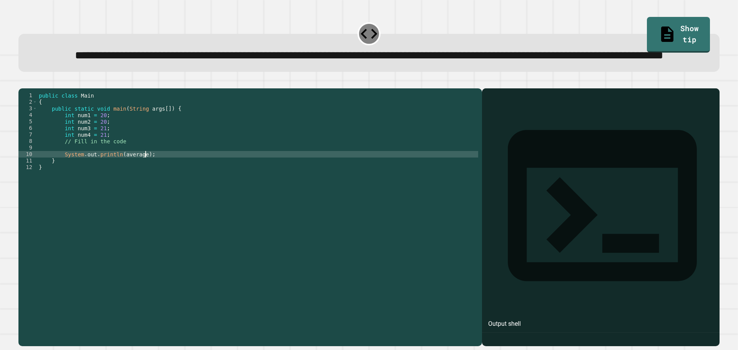
click at [139, 186] on div "public class Main { public static void main ( String args [ ]) { int num1 = 20 …" at bounding box center [257, 200] width 441 height 216
click at [118, 188] on div "public class Main { public static void main ( String args [ ]) { int num1 = 20 …" at bounding box center [257, 200] width 441 height 216
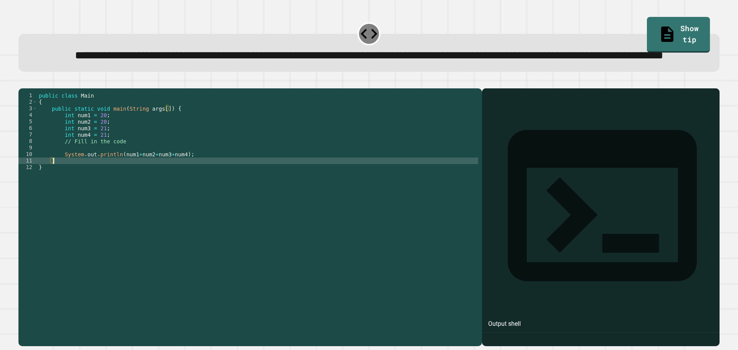
scroll to position [0, 1]
click at [118, 183] on div "public class Main { public static void main ( String args [ ]) { int num1 = 20 …" at bounding box center [257, 200] width 441 height 216
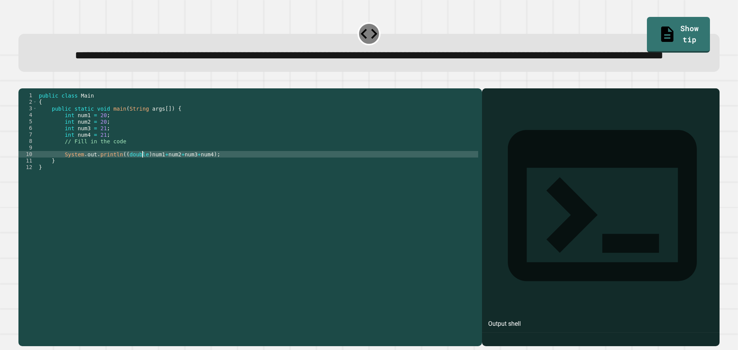
scroll to position [0, 7]
click at [200, 183] on div "public class Main { public static void main ( String args [ ]) { int num1 = 20 …" at bounding box center [257, 200] width 441 height 216
click at [205, 186] on div "public class Main { public static void main ( String args [ ]) { int num1 = 20 …" at bounding box center [257, 200] width 441 height 216
type textarea "**********"
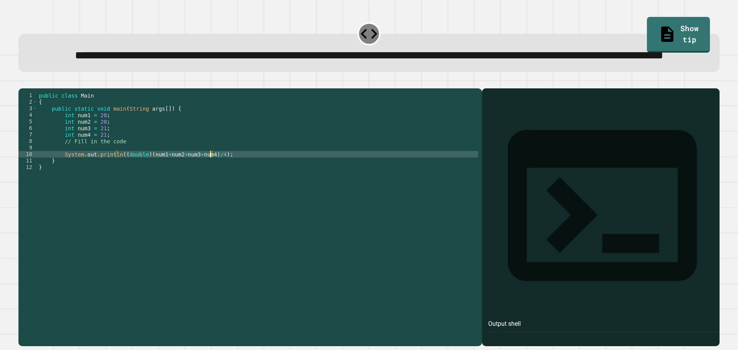
click at [22, 82] on icon "button" at bounding box center [22, 82] width 0 height 0
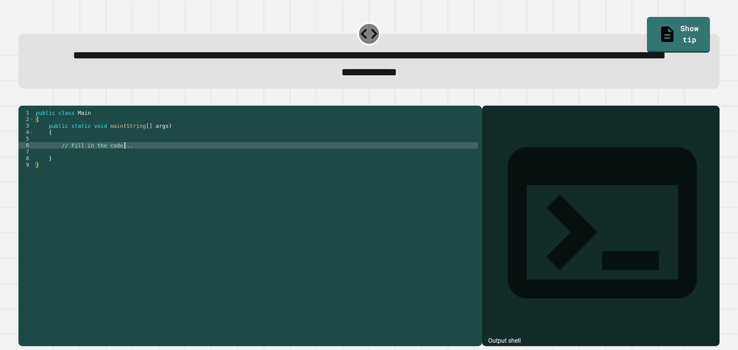
click at [135, 178] on div "public class Main { public static void main ( String [ ] args ) { // Fill in th…" at bounding box center [256, 208] width 444 height 196
type textarea "**********"
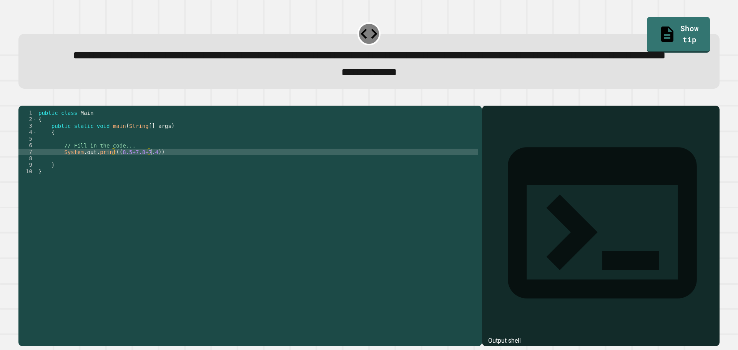
scroll to position [0, 8]
click at [180, 183] on div "public class Main { public static void main ( String [ ] args ) { // Fill in th…" at bounding box center [257, 208] width 441 height 196
click at [22, 99] on button "button" at bounding box center [22, 99] width 0 height 0
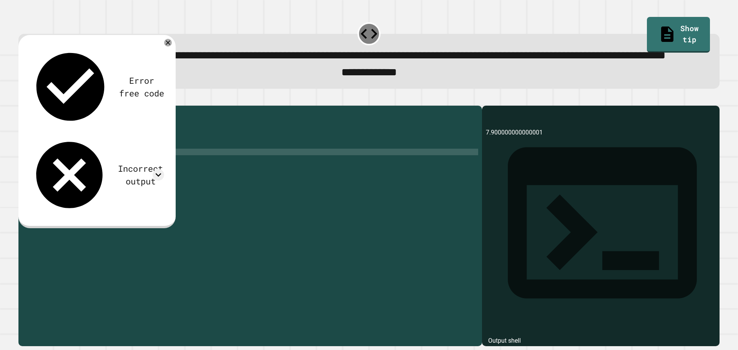
click at [117, 162] on div "Incorrect output" at bounding box center [140, 174] width 47 height 25
click at [163, 169] on icon at bounding box center [159, 175] width 12 height 12
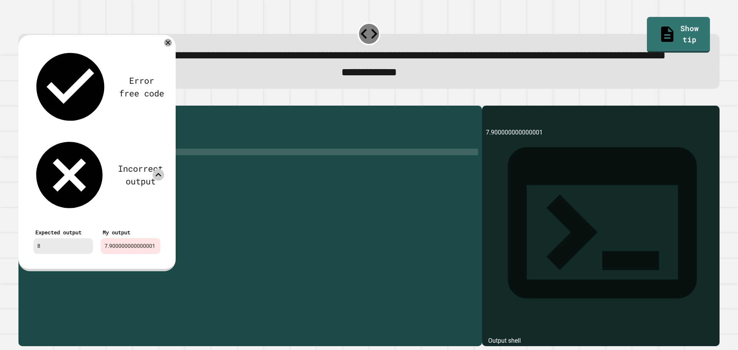
click at [113, 182] on div "public class Main { public static void main ( String [ ] args ) { // Fill in th…" at bounding box center [257, 208] width 441 height 196
click at [166, 183] on div "public class Main { public static void main ( String [ ] args ) { // Fill in th…" at bounding box center [257, 208] width 441 height 196
click at [168, 47] on icon at bounding box center [168, 42] width 9 height 9
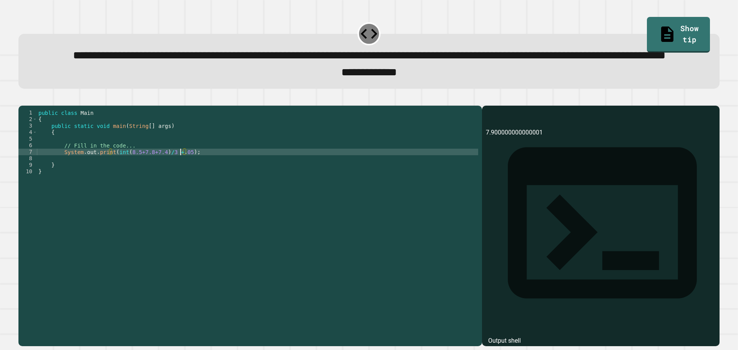
click at [181, 181] on div "public class Main { public static void main ( String [ ] args ) { // Fill in th…" at bounding box center [257, 208] width 441 height 196
click at [22, 99] on icon "button" at bounding box center [22, 99] width 0 height 0
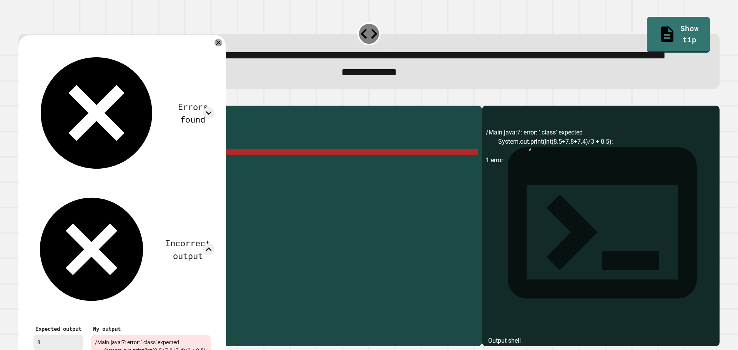
click at [222, 47] on icon at bounding box center [219, 43] width 8 height 8
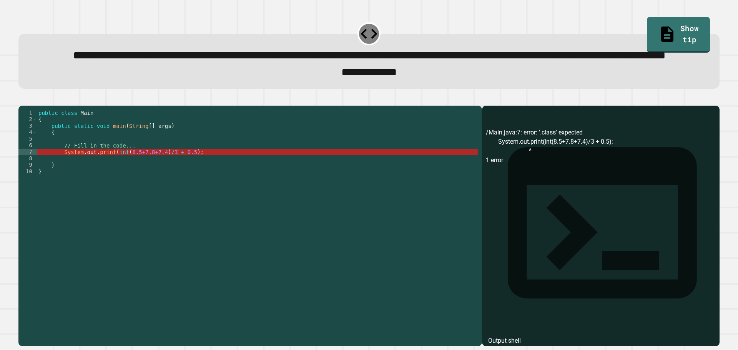
click at [120, 181] on div "public class Main { public static void main ( String [ ] args ) { // Fill in th…" at bounding box center [257, 208] width 441 height 196
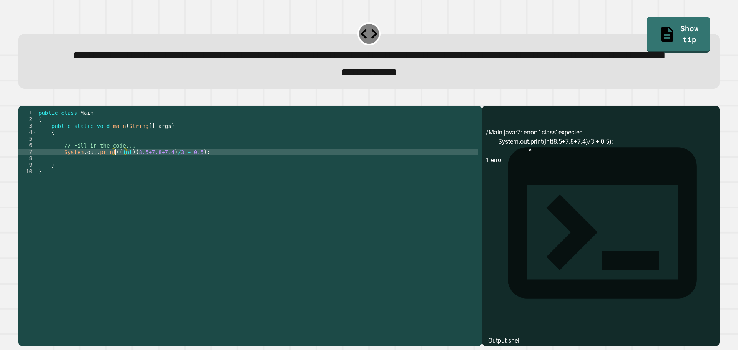
scroll to position [0, 5]
click at [29, 107] on icon "button" at bounding box center [27, 103] width 4 height 5
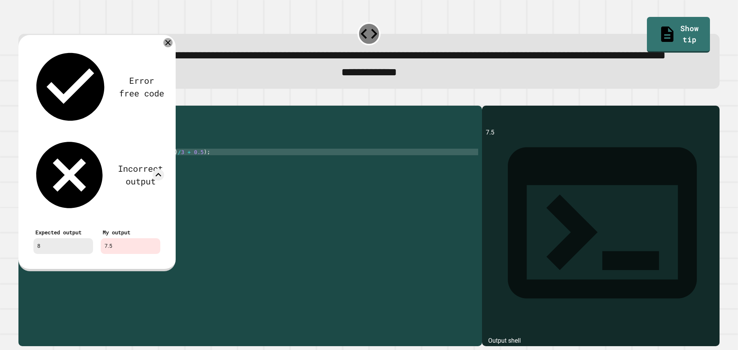
click at [168, 47] on icon at bounding box center [167, 42] width 9 height 9
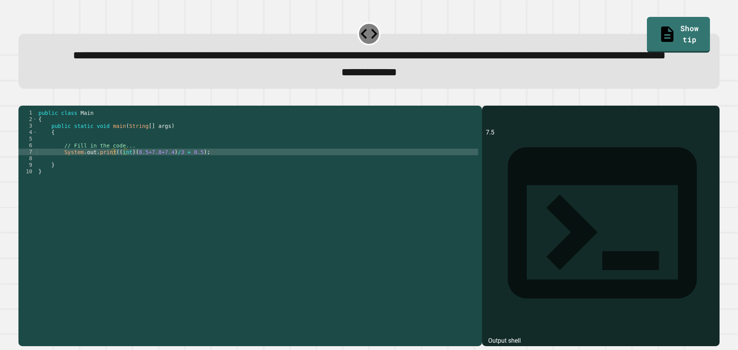
click at [190, 187] on div "public class Main { public static void main ( String [ ] args ) { // Fill in th…" at bounding box center [257, 208] width 441 height 196
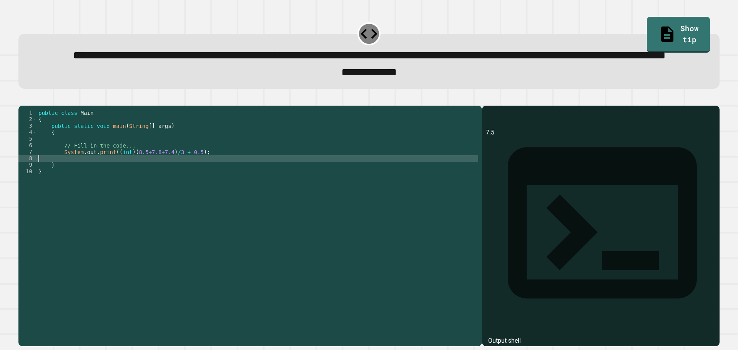
click at [188, 180] on div "public class Main { public static void main ( String [ ] args ) { // Fill in th…" at bounding box center [257, 208] width 441 height 196
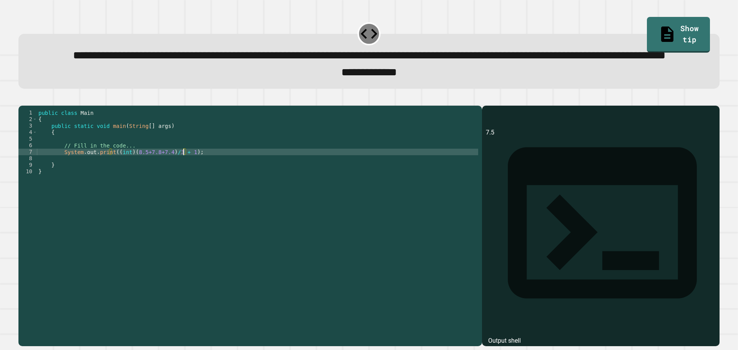
scroll to position [0, 10]
type textarea "**********"
click at [22, 99] on icon "button" at bounding box center [22, 99] width 0 height 0
